Goal: Task Accomplishment & Management: Complete application form

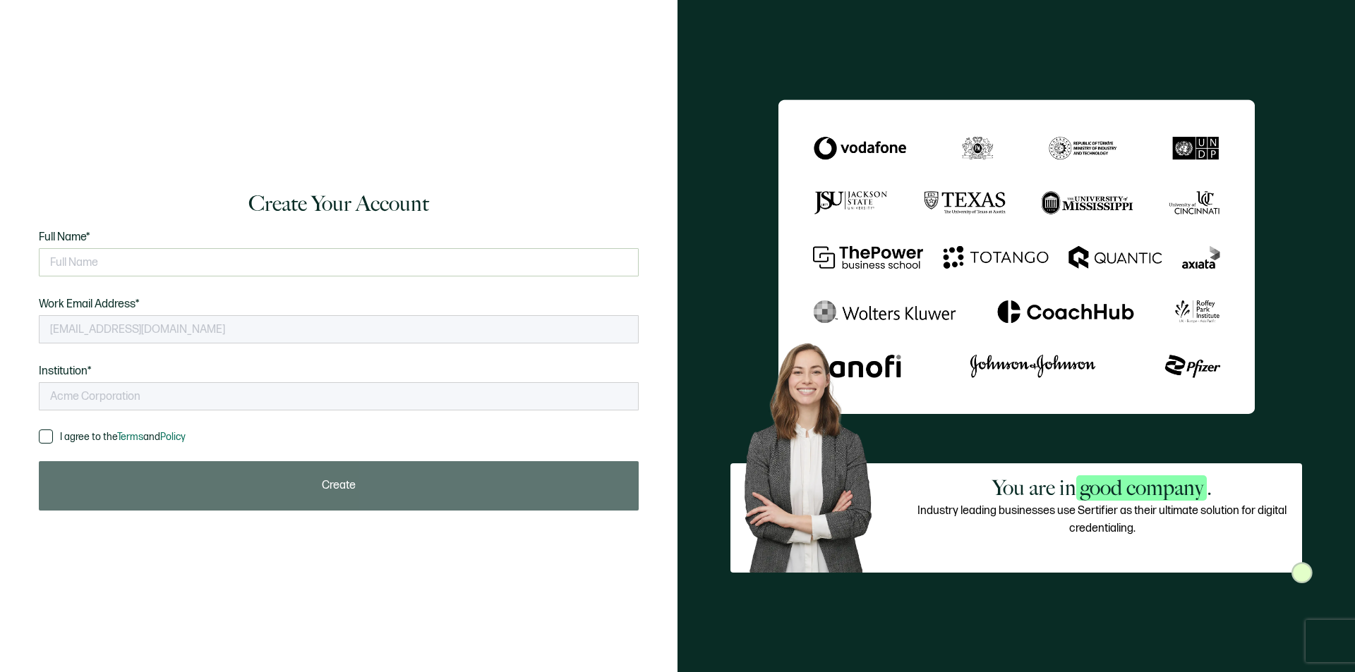
type input "Innova Educational Services"
click at [85, 265] on input "text" at bounding box center [339, 262] width 600 height 28
type input "m"
click at [126, 262] on input "[PERSON_NAME]" at bounding box center [339, 262] width 600 height 28
click at [629, 265] on icon "checkmark circle outline" at bounding box center [628, 263] width 12 height 12
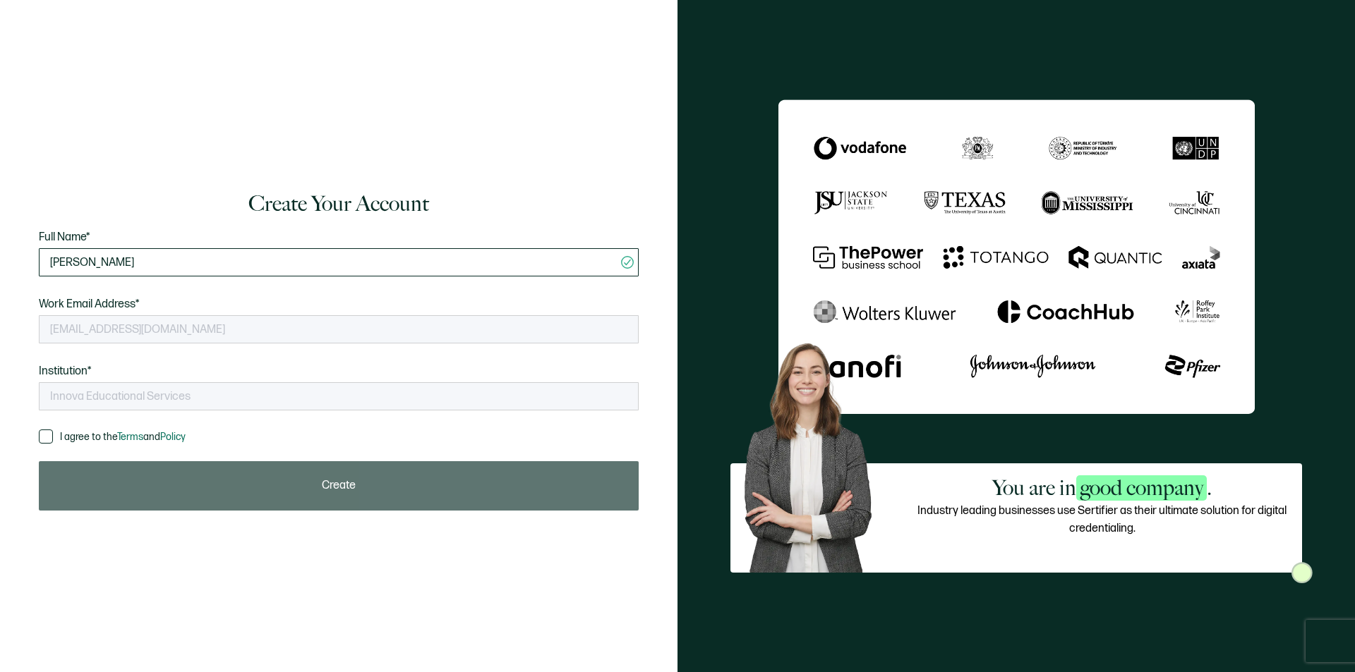
drag, startPoint x: 174, startPoint y: 265, endPoint x: 186, endPoint y: 263, distance: 12.9
click at [174, 265] on input "[PERSON_NAME]" at bounding box center [339, 262] width 600 height 28
click at [188, 260] on input "[PERSON_NAME]" at bounding box center [339, 262] width 600 height 28
click at [86, 303] on span "Work Email Address*" at bounding box center [89, 305] width 101 height 18
click at [49, 436] on span at bounding box center [46, 437] width 14 height 14
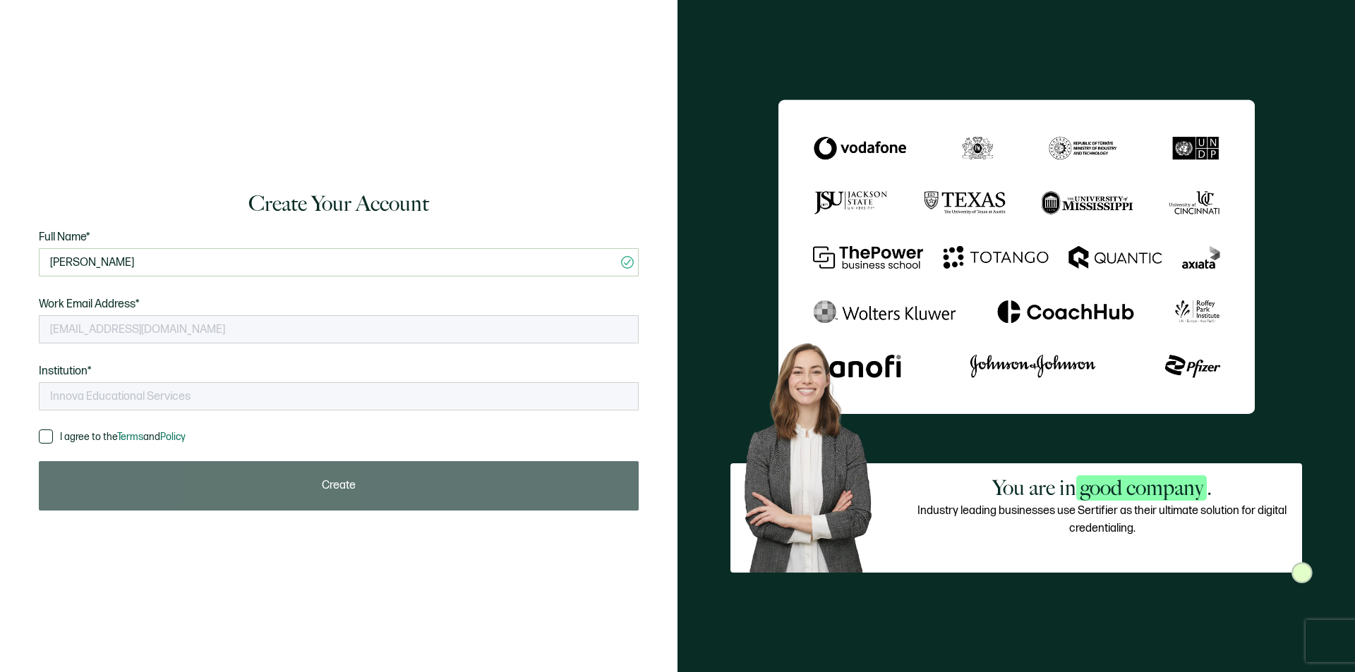
click at [53, 430] on input "I agree to the Terms and Policy" at bounding box center [53, 430] width 0 height 0
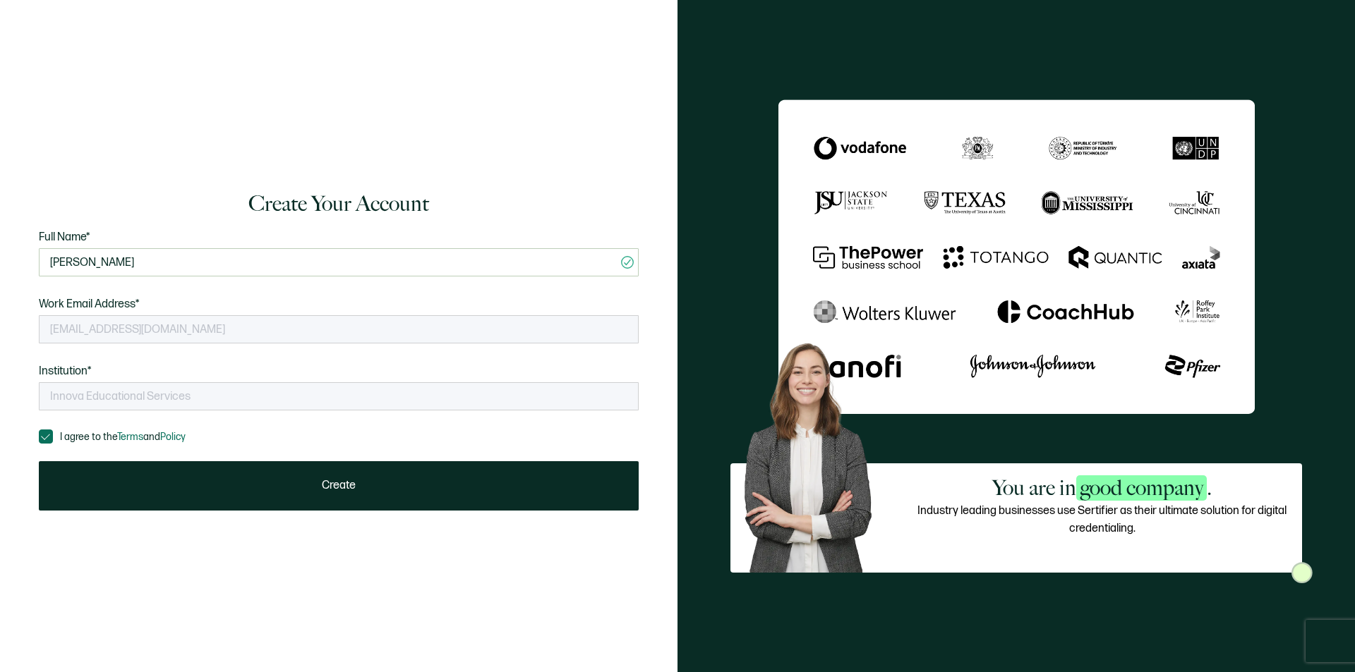
click at [47, 437] on span at bounding box center [46, 437] width 14 height 14
click at [53, 430] on input "I agree to the Terms and Policy" at bounding box center [53, 430] width 0 height 0
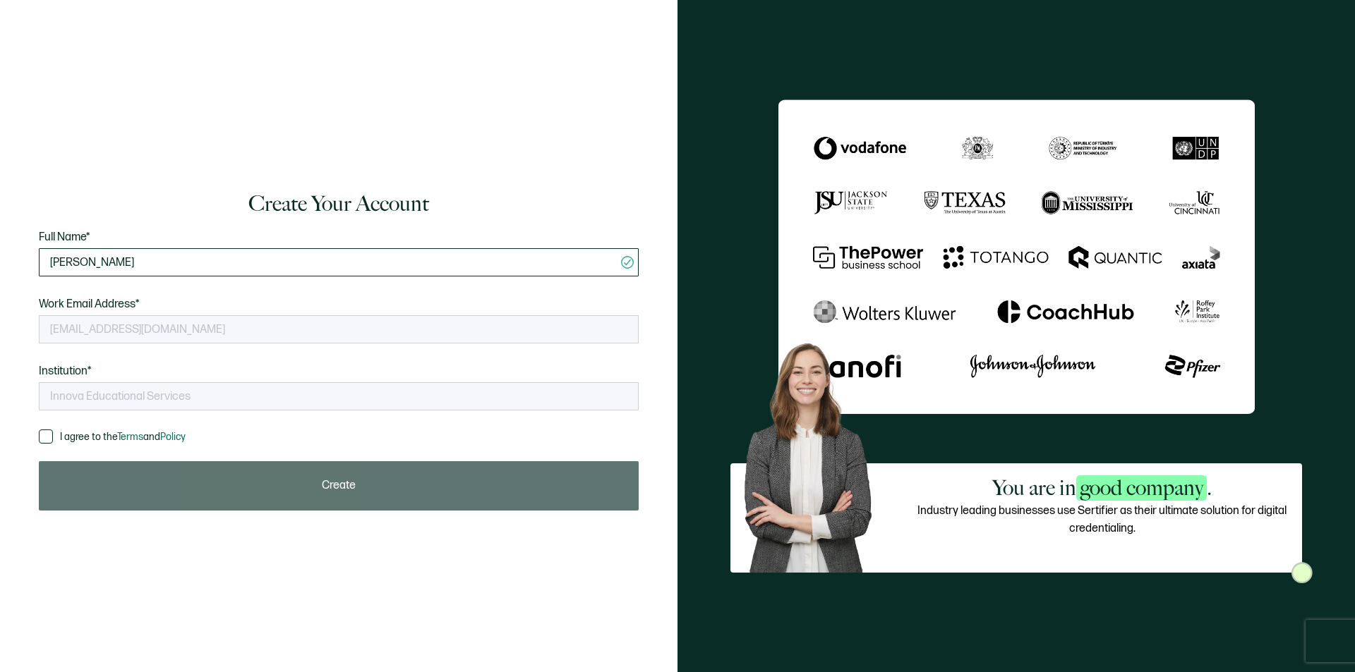
click at [211, 262] on input "[PERSON_NAME]" at bounding box center [339, 262] width 600 height 28
click at [218, 263] on input "[PERSON_NAME]" at bounding box center [339, 262] width 600 height 28
type input "[PERSON_NAME]"
click at [43, 432] on span at bounding box center [46, 437] width 14 height 14
click at [53, 430] on input "I agree to the Terms and Policy" at bounding box center [53, 430] width 0 height 0
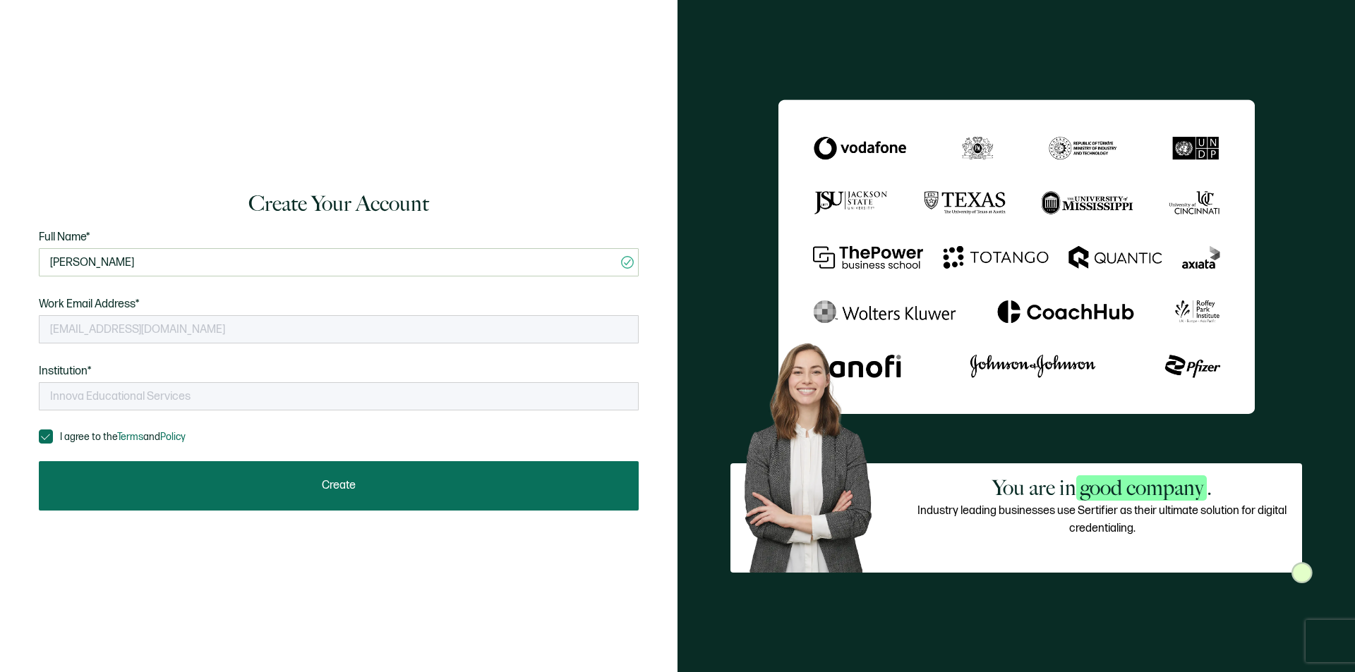
drag, startPoint x: 348, startPoint y: 487, endPoint x: 349, endPoint y: 500, distance: 13.5
click at [350, 500] on button "Create" at bounding box center [339, 485] width 600 height 49
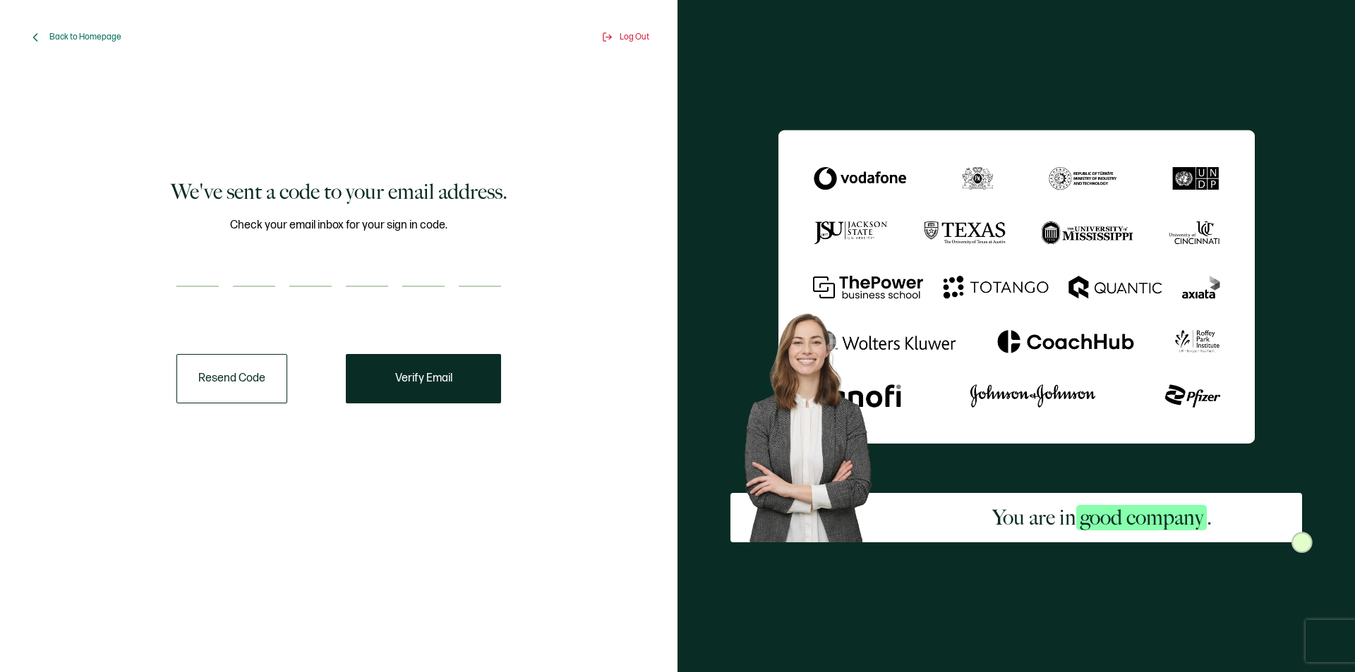
click at [196, 262] on input "number" at bounding box center [197, 273] width 42 height 28
type input "5"
type input "2"
type input "0"
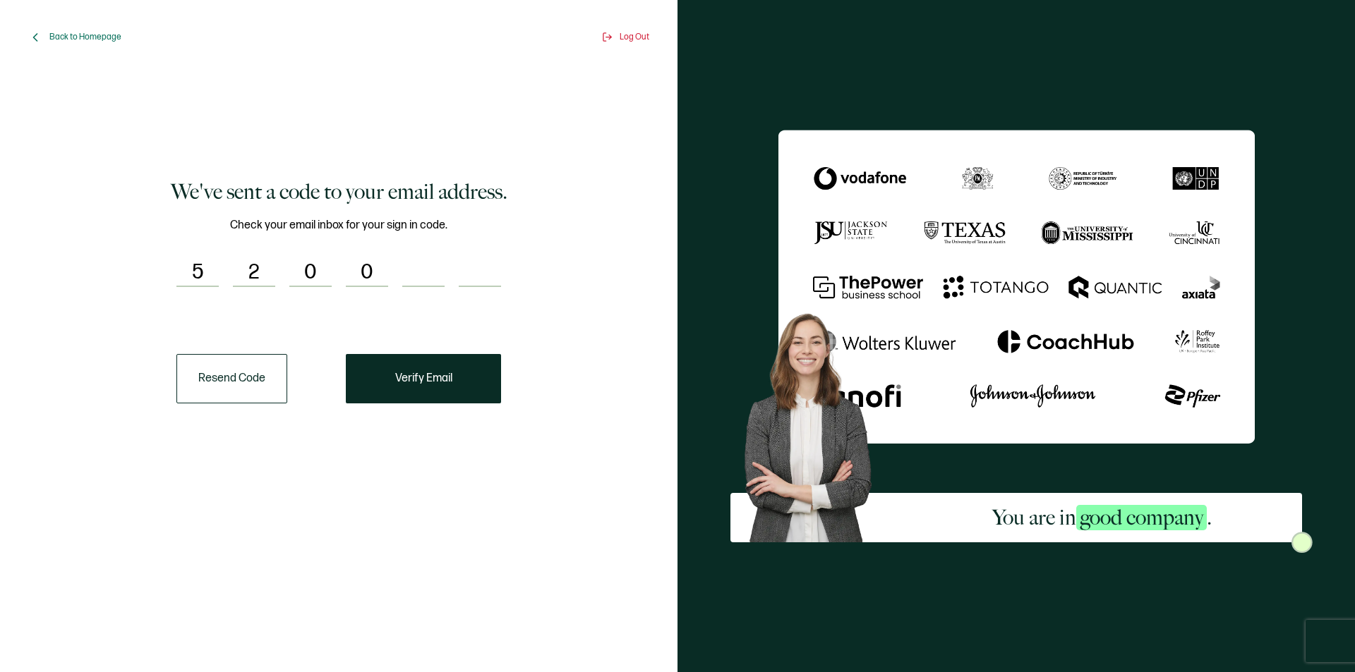
type input "6"
type input "7"
